Goal: Transaction & Acquisition: Download file/media

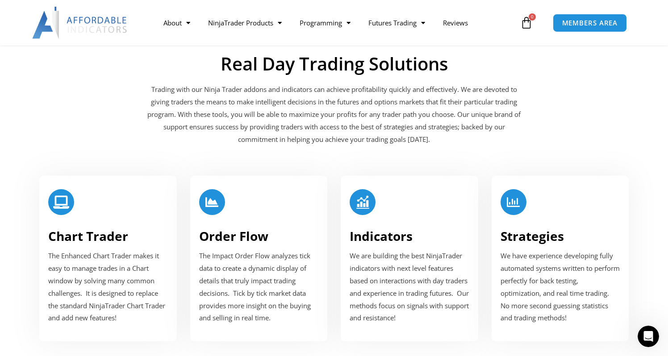
scroll to position [970, 0]
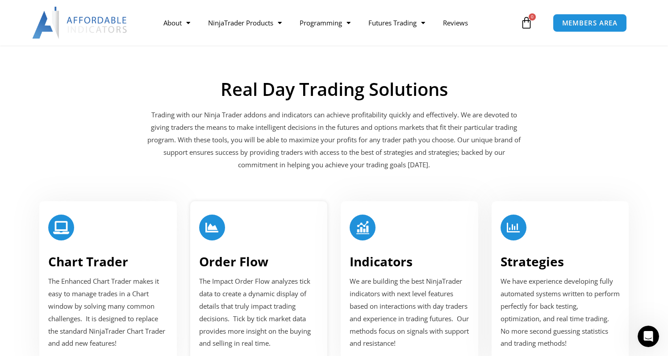
click at [204, 222] on div at bounding box center [212, 228] width 26 height 26
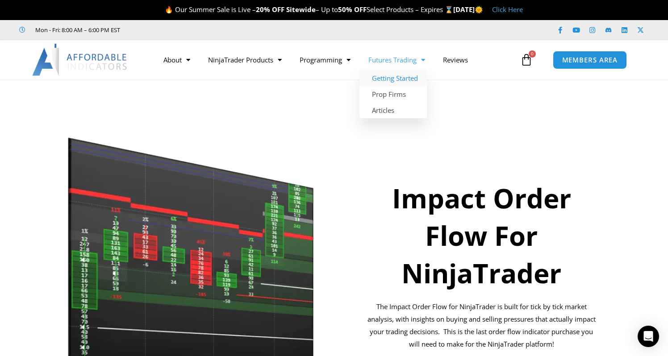
click at [382, 75] on link "Getting Started" at bounding box center [392, 78] width 67 height 16
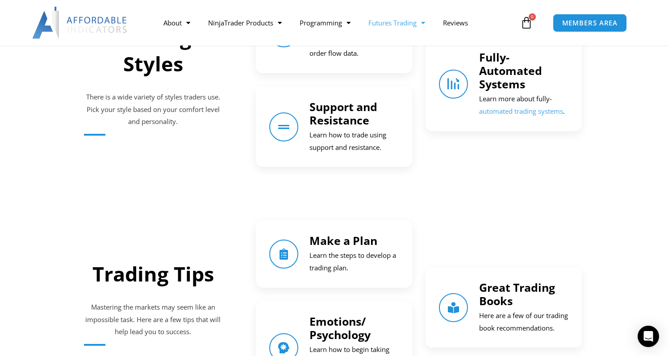
scroll to position [973, 0]
click at [586, 25] on span "MEMBERS AREA" at bounding box center [589, 23] width 61 height 8
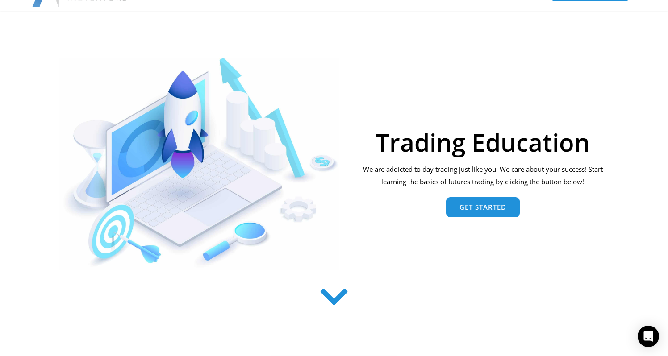
scroll to position [0, 0]
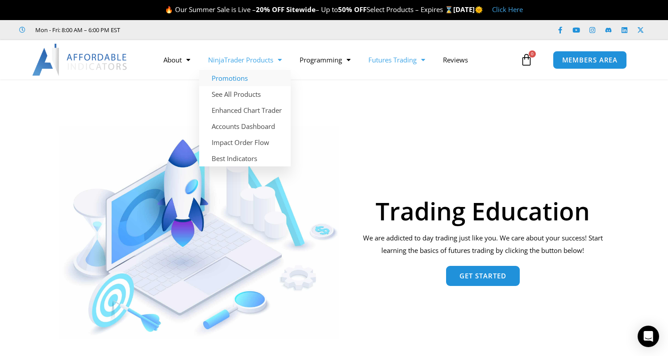
click at [247, 79] on link "Promotions" at bounding box center [245, 78] width 92 height 16
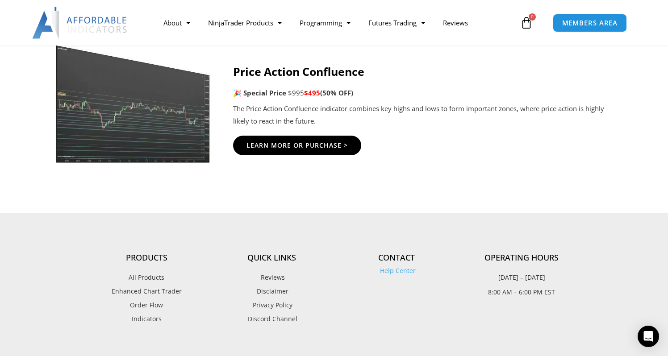
scroll to position [1531, 0]
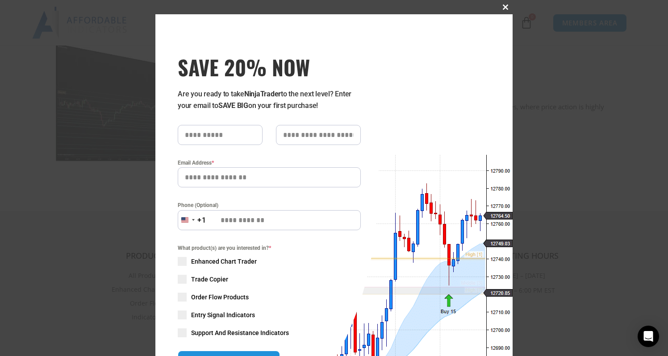
click at [508, 6] on span at bounding box center [505, 6] width 14 height 5
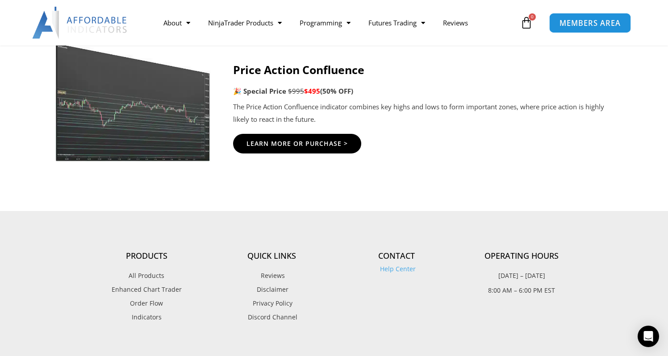
click at [582, 30] on link "MEMBERS AREA" at bounding box center [590, 22] width 82 height 20
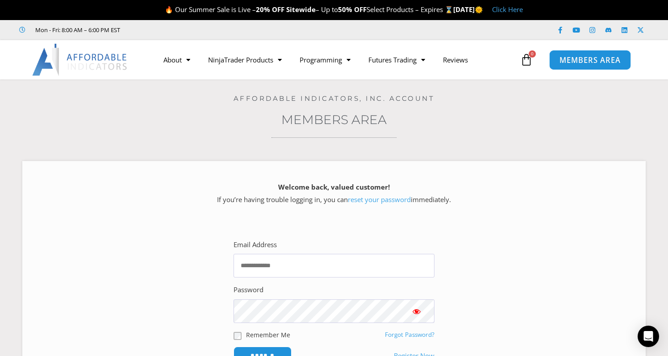
click at [584, 56] on span "MEMBERS AREA" at bounding box center [589, 60] width 61 height 8
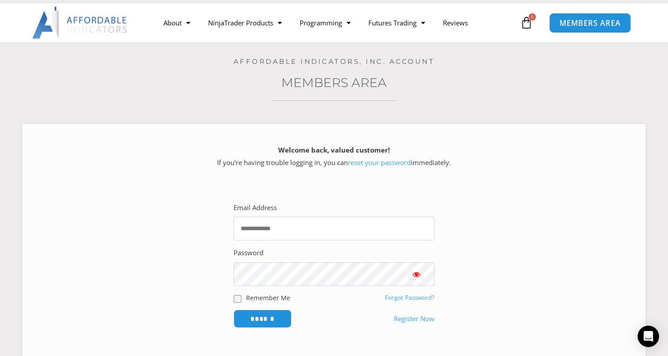
scroll to position [71, 0]
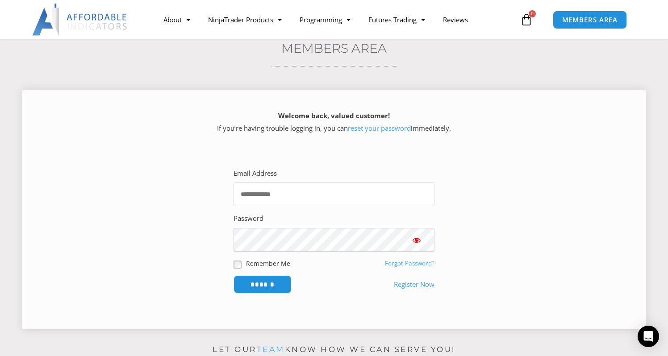
click at [296, 200] on input "Email Address" at bounding box center [333, 195] width 201 height 24
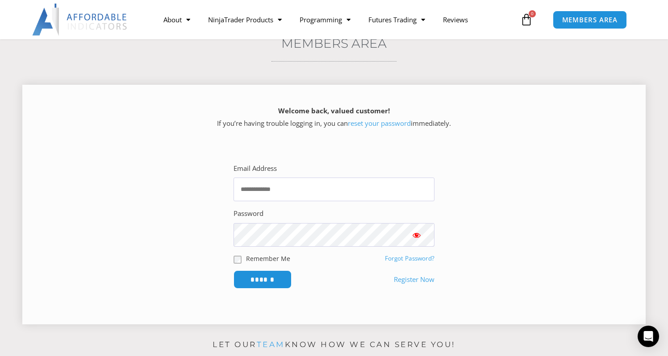
scroll to position [82, 0]
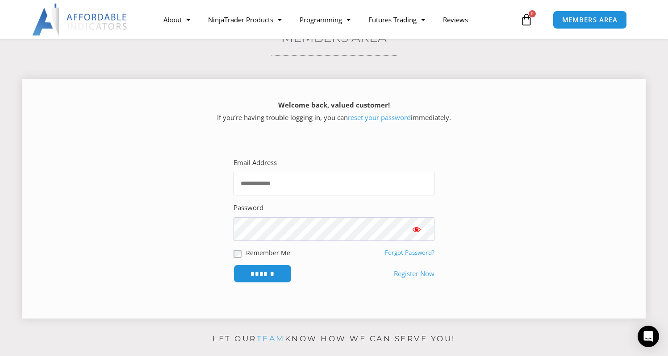
click at [325, 184] on input "Email Address" at bounding box center [333, 184] width 201 height 24
type input "**********"
click at [256, 272] on input "******" at bounding box center [262, 273] width 61 height 19
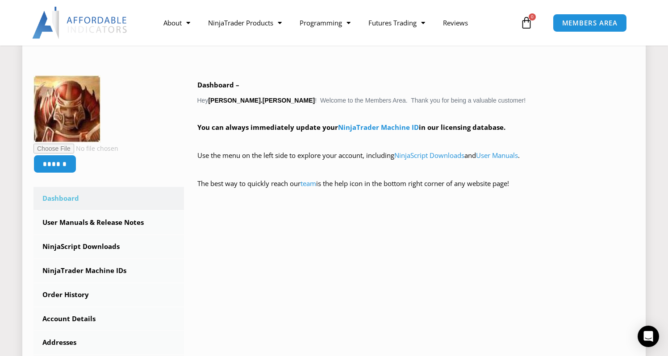
scroll to position [121, 0]
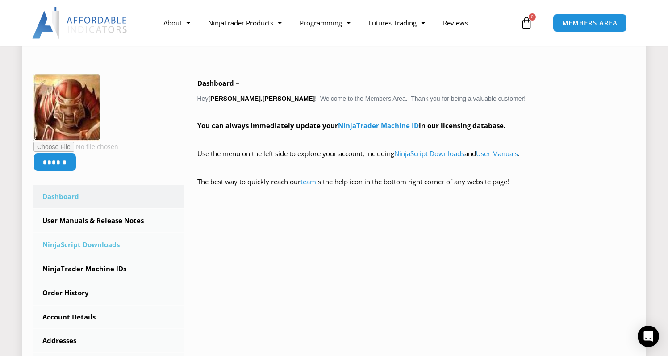
click at [112, 241] on link "NinjaScript Downloads" at bounding box center [108, 244] width 150 height 23
click at [103, 244] on link "NinjaScript Downloads" at bounding box center [108, 244] width 150 height 23
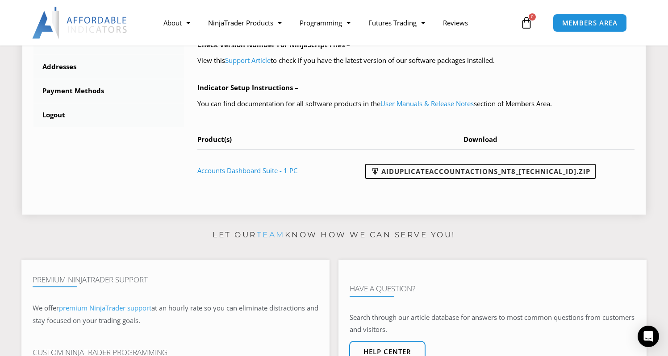
scroll to position [377, 0]
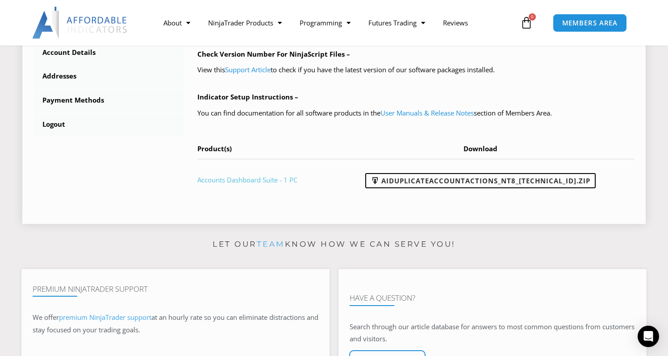
click at [262, 177] on link "Accounts Dashboard Suite - 1 PC" at bounding box center [247, 179] width 100 height 9
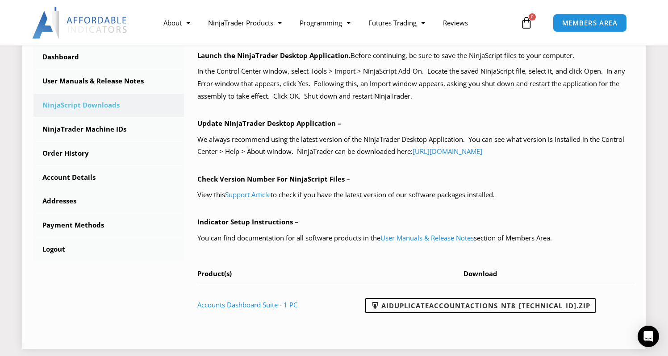
scroll to position [231, 0]
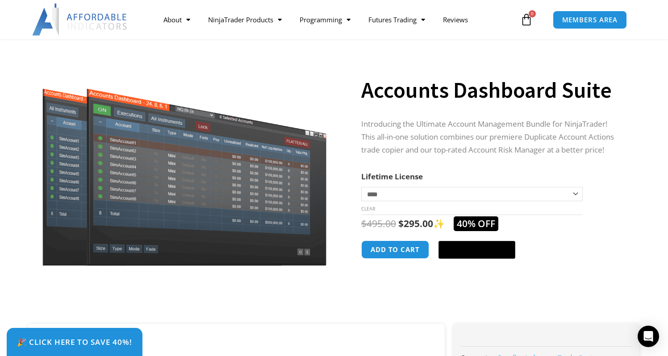
scroll to position [71, 0]
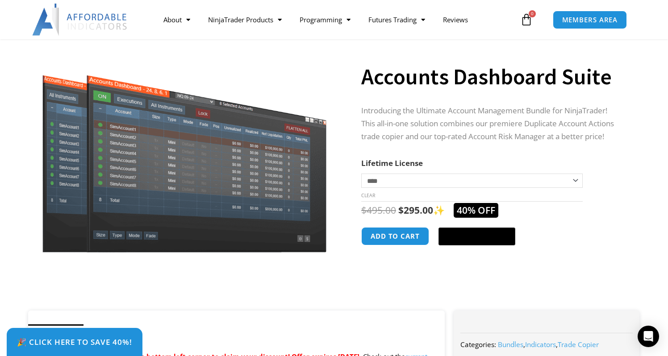
click at [394, 179] on select "**********" at bounding box center [471, 181] width 221 height 14
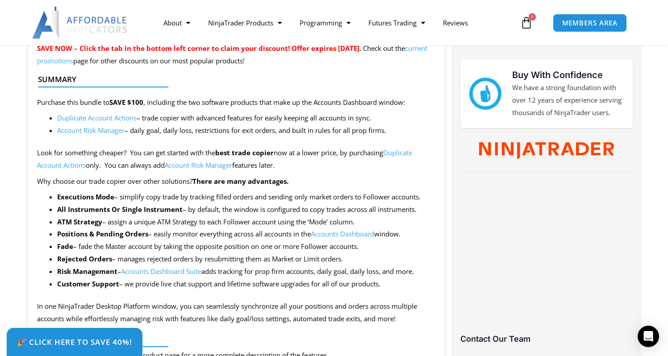
scroll to position [0, 0]
